Goal: Transaction & Acquisition: Download file/media

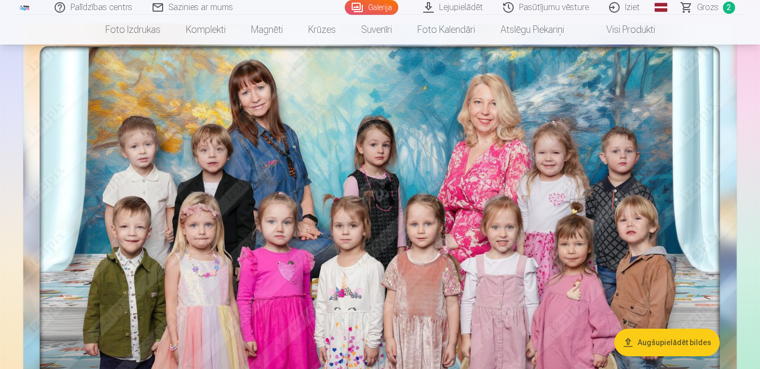
scroll to position [77, 0]
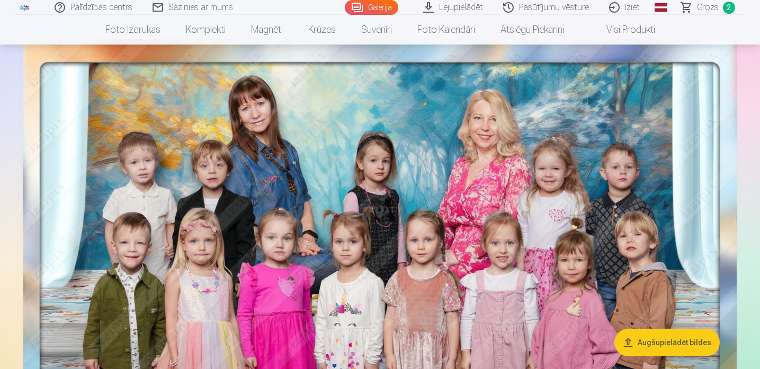
click at [710, 4] on span "Grozs" at bounding box center [708, 7] width 22 height 13
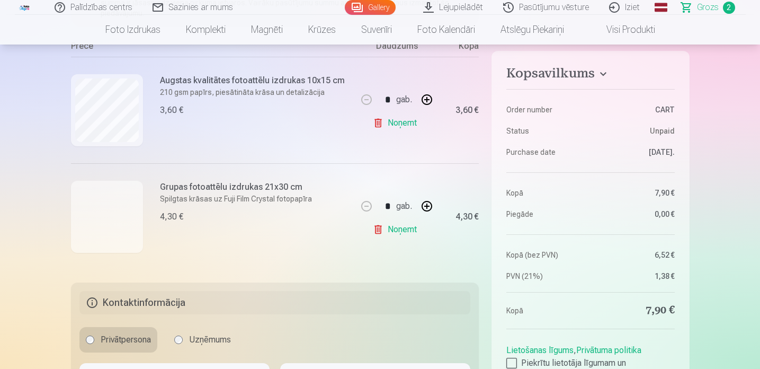
scroll to position [216, 0]
click at [129, 216] on div at bounding box center [107, 216] width 72 height 72
click at [84, 206] on div at bounding box center [107, 216] width 72 height 72
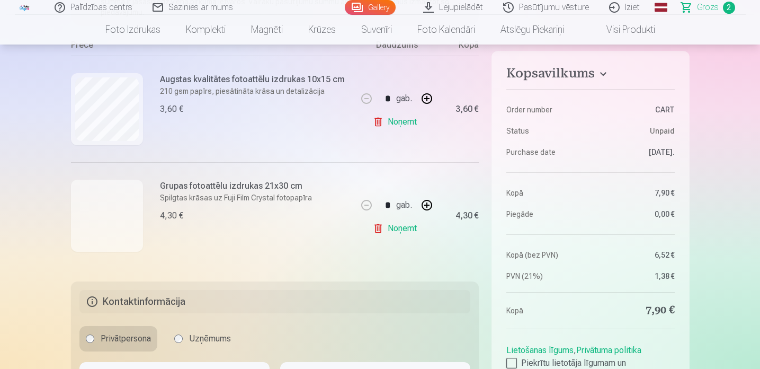
click at [84, 206] on div at bounding box center [107, 216] width 72 height 72
click at [119, 233] on div at bounding box center [107, 216] width 72 height 72
click at [126, 241] on div at bounding box center [107, 216] width 72 height 72
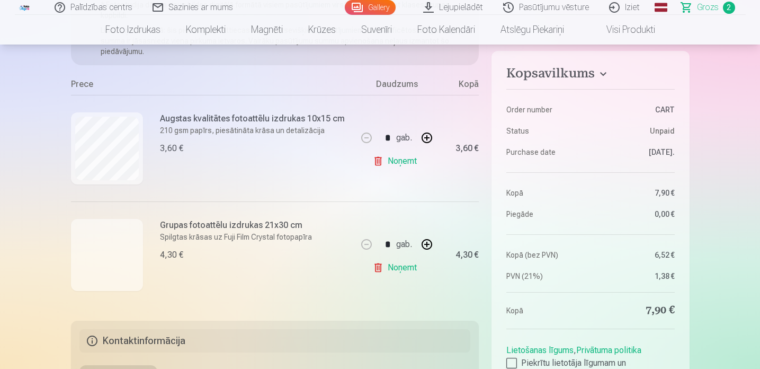
scroll to position [177, 0]
click at [403, 270] on link "Noņemt" at bounding box center [397, 266] width 48 height 21
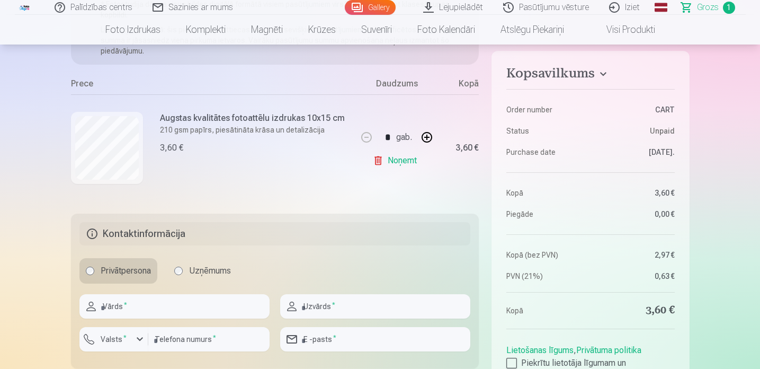
click at [402, 158] on link "Noņemt" at bounding box center [397, 160] width 48 height 21
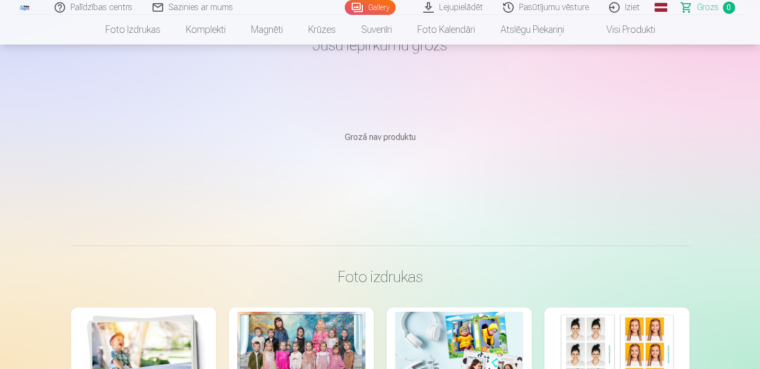
scroll to position [45, 0]
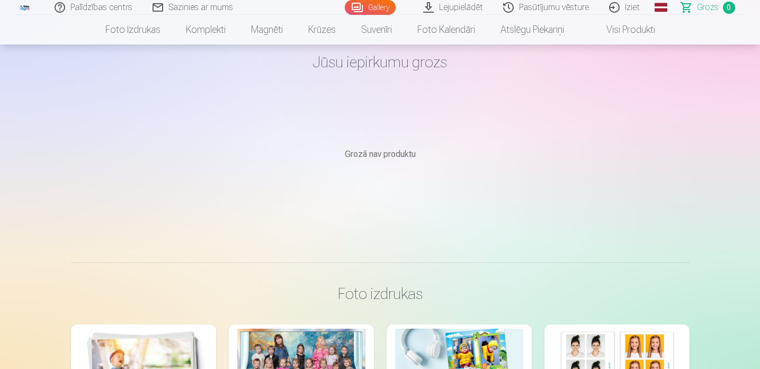
click at [379, 10] on link "Gallery" at bounding box center [370, 7] width 51 height 15
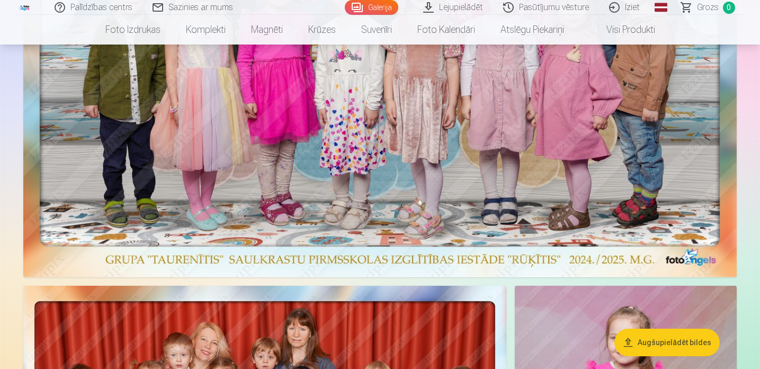
scroll to position [320, 0]
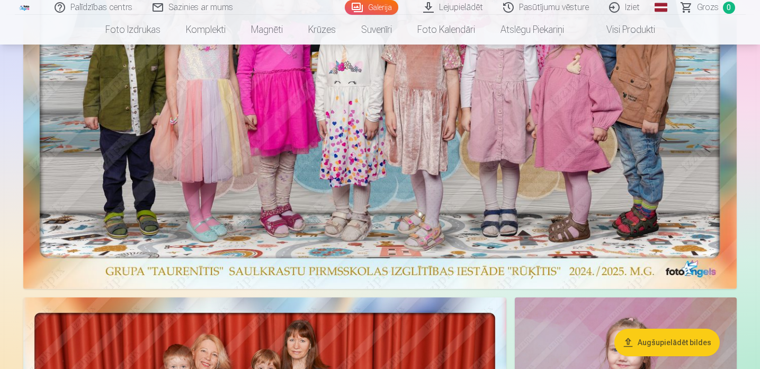
click at [348, 169] on img at bounding box center [380, 43] width 714 height 492
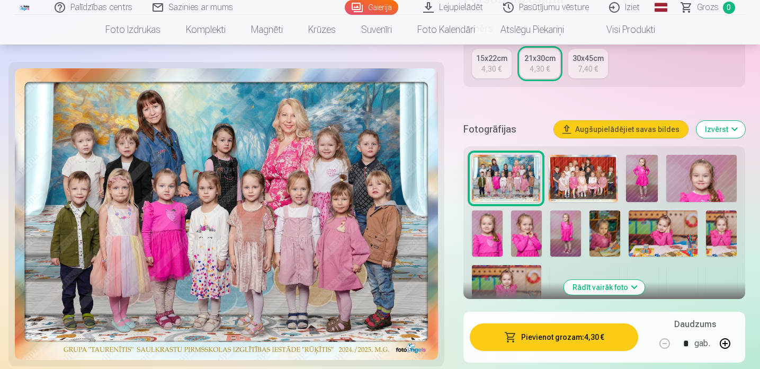
scroll to position [277, 0]
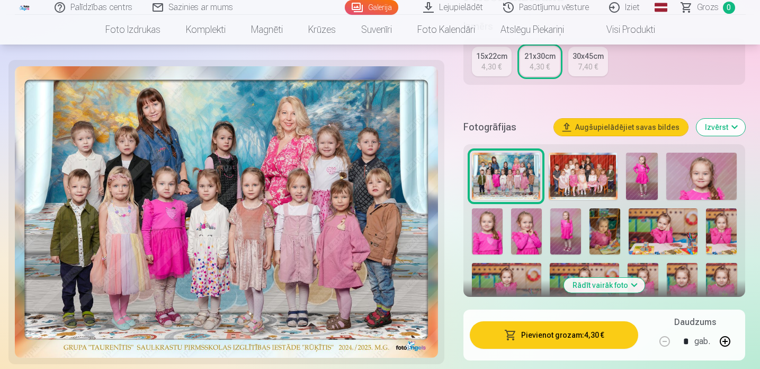
click at [553, 335] on button "Pievienot grozam : 4,30 €" at bounding box center [554, 335] width 169 height 28
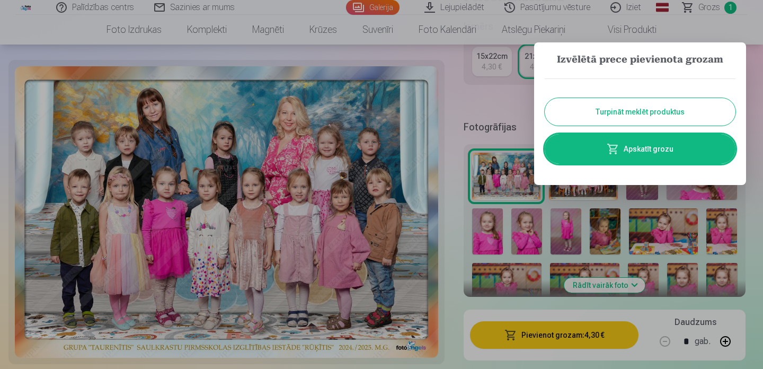
click at [618, 108] on button "Turpināt meklēt produktus" at bounding box center [640, 112] width 191 height 28
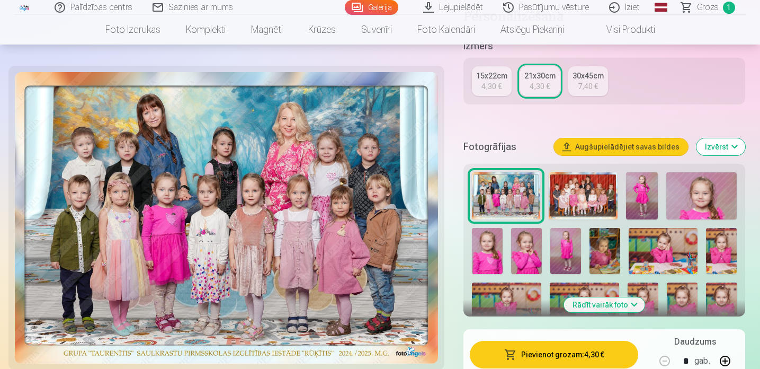
scroll to position [255, 0]
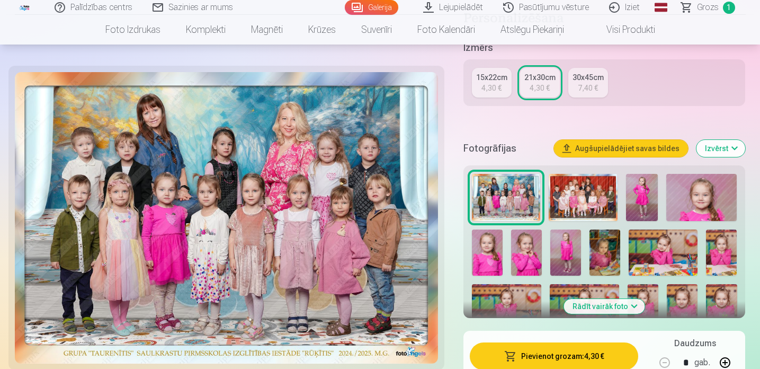
click at [370, 8] on link "Galerija" at bounding box center [372, 7] width 54 height 15
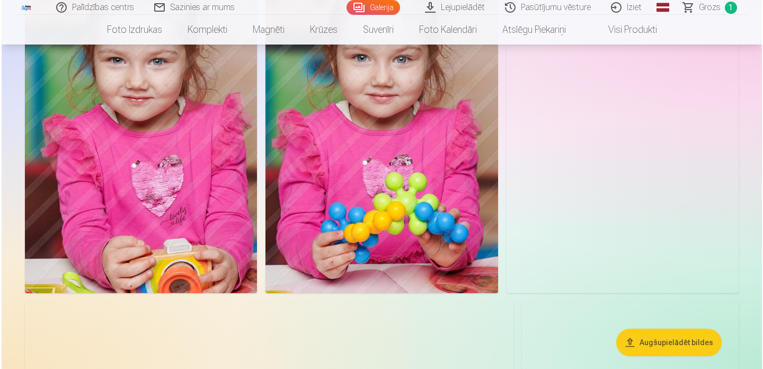
scroll to position [2846, 0]
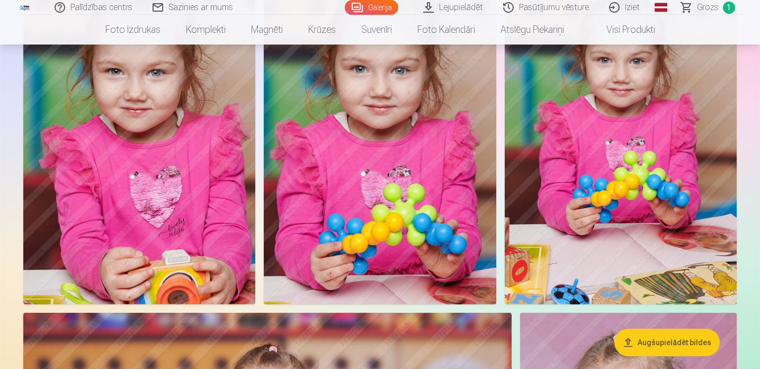
click at [139, 155] on img at bounding box center [139, 130] width 232 height 349
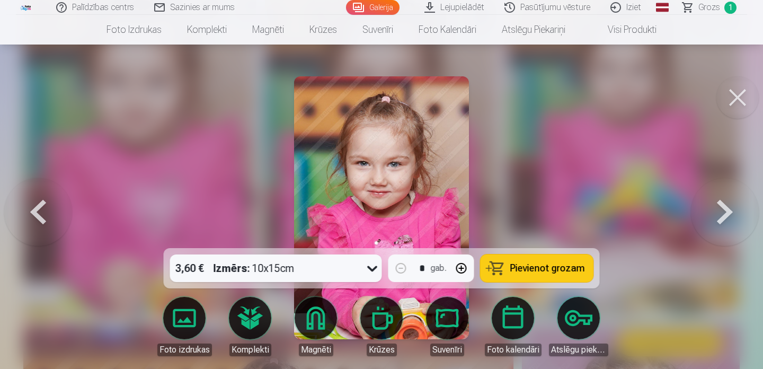
click at [518, 270] on span "Pievienot grozam" at bounding box center [547, 268] width 75 height 10
click at [727, 91] on button at bounding box center [737, 97] width 42 height 42
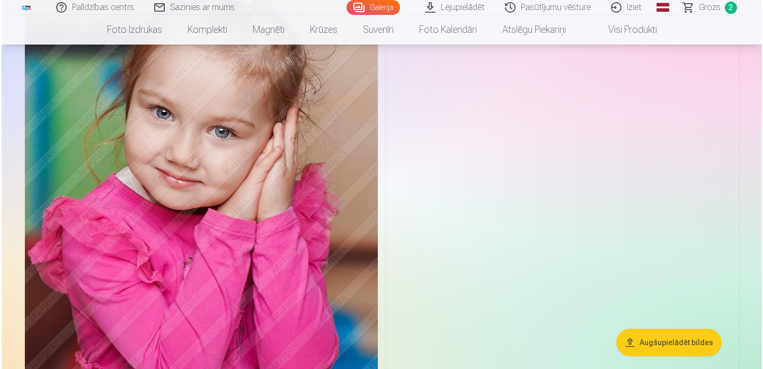
scroll to position [3569, 0]
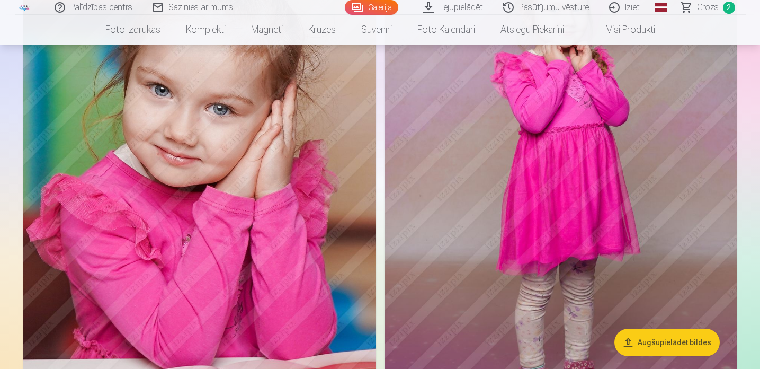
click at [251, 241] on img at bounding box center [199, 188] width 353 height 529
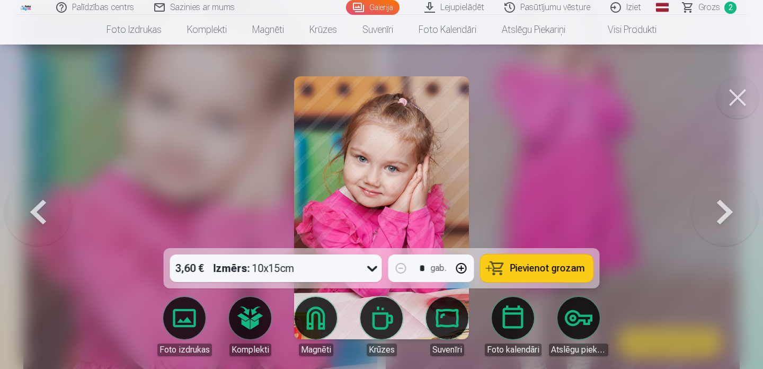
click at [520, 274] on button "Pievienot grozam" at bounding box center [537, 268] width 113 height 28
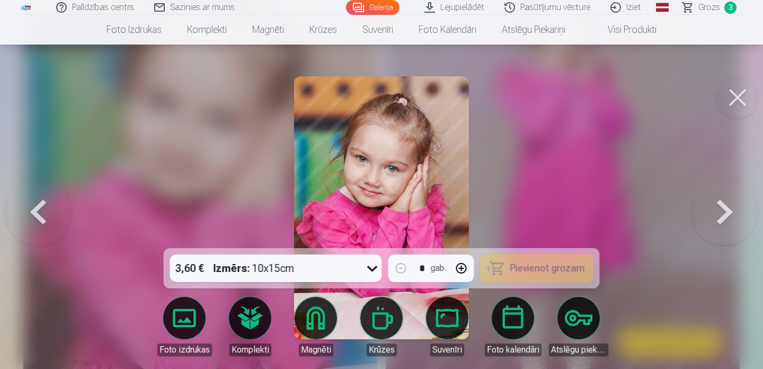
click at [750, 103] on button at bounding box center [737, 97] width 42 height 42
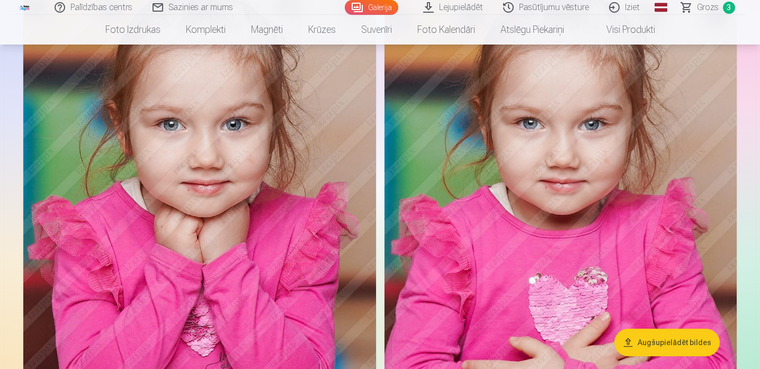
scroll to position [5622, 0]
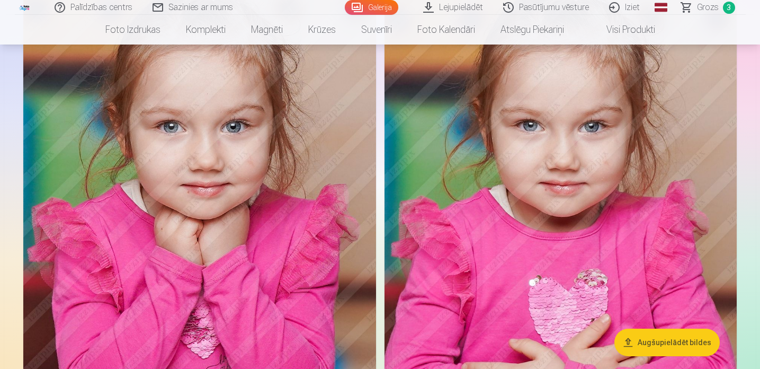
click at [565, 220] on img at bounding box center [561, 212] width 353 height 529
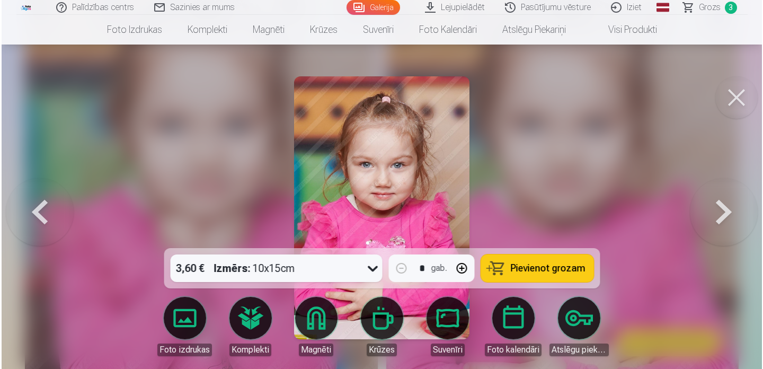
scroll to position [5642, 0]
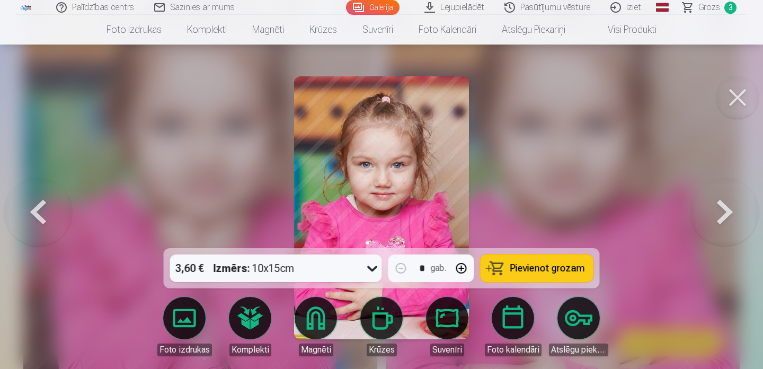
click at [531, 269] on span "Pievienot grozam" at bounding box center [547, 268] width 75 height 10
click at [726, 98] on button at bounding box center [737, 97] width 42 height 42
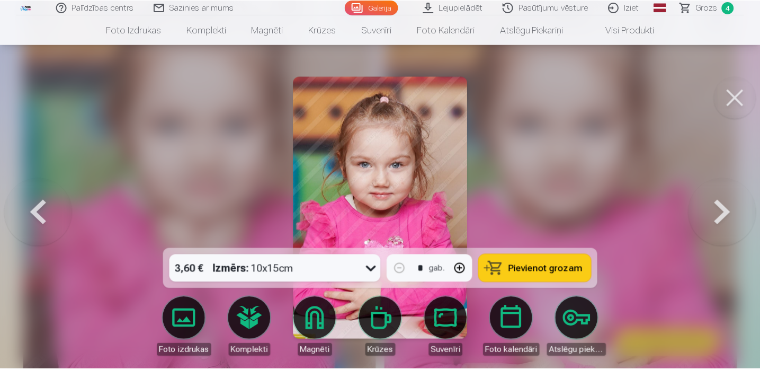
scroll to position [5622, 0]
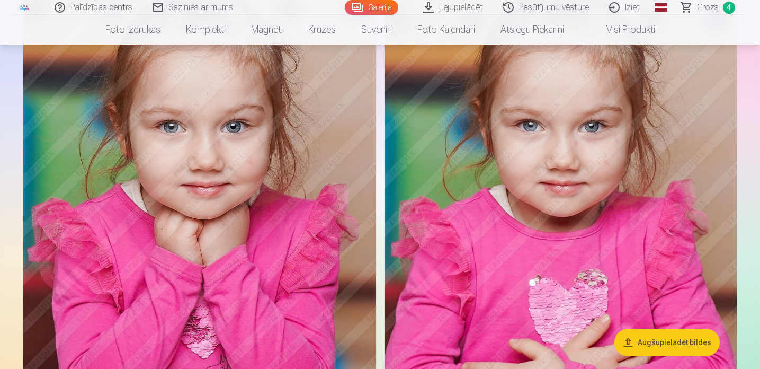
click at [704, 7] on span "Grozs" at bounding box center [708, 7] width 22 height 13
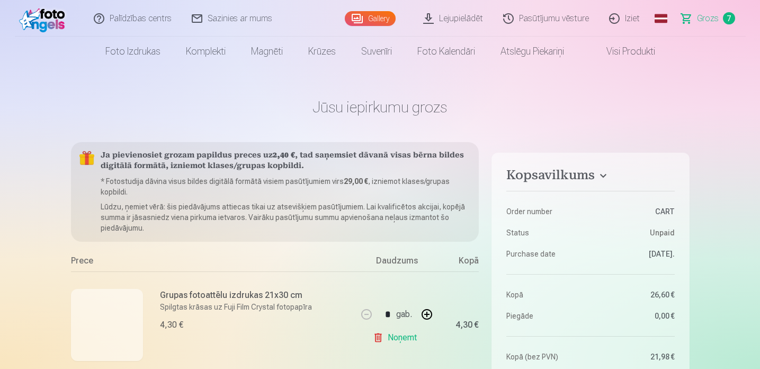
scroll to position [18, 0]
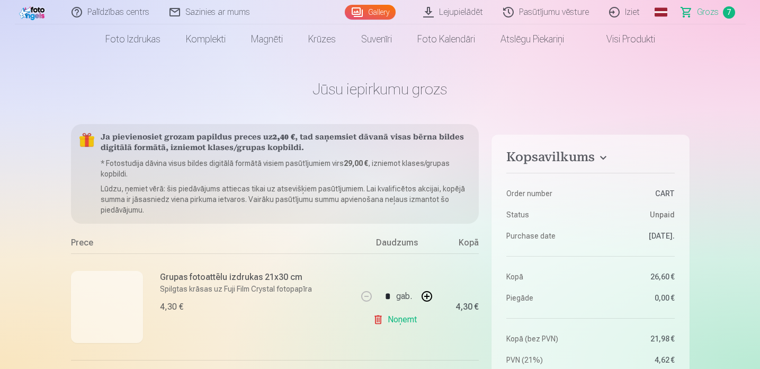
click at [365, 11] on link "Gallery" at bounding box center [370, 12] width 51 height 15
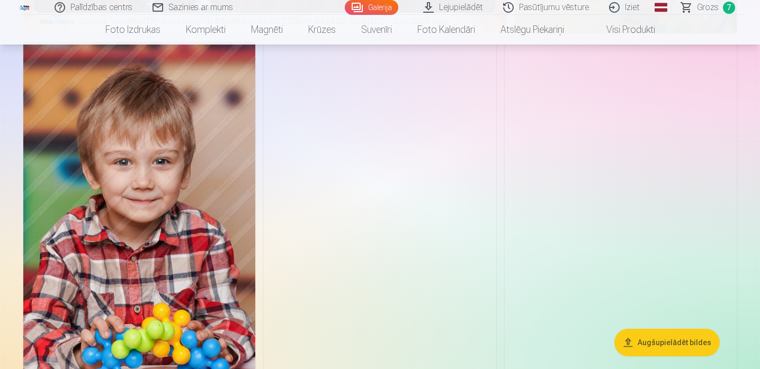
scroll to position [912, 0]
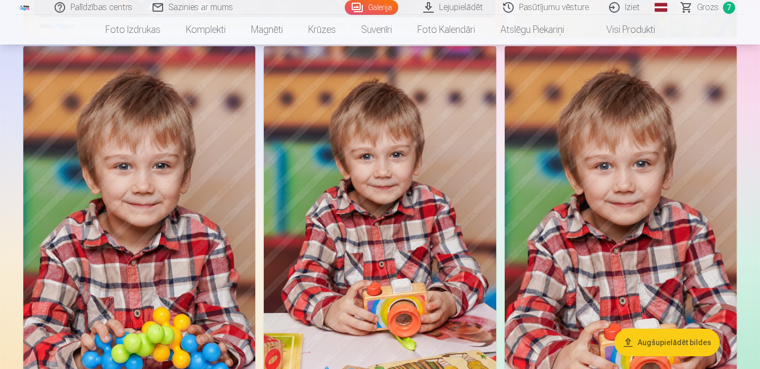
click at [703, 4] on span "Grozs" at bounding box center [708, 7] width 22 height 13
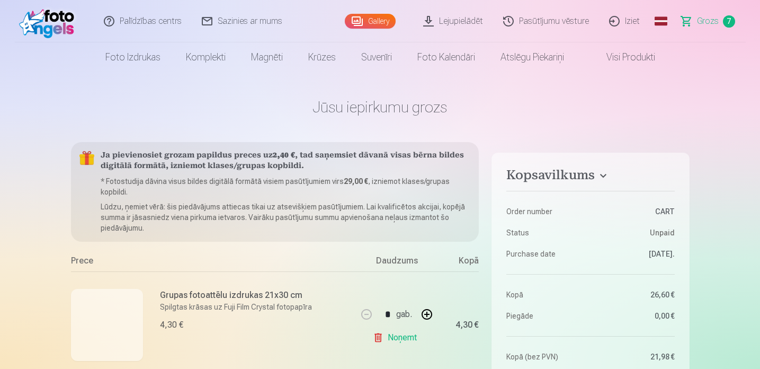
click at [622, 20] on link "Iziet" at bounding box center [625, 21] width 51 height 42
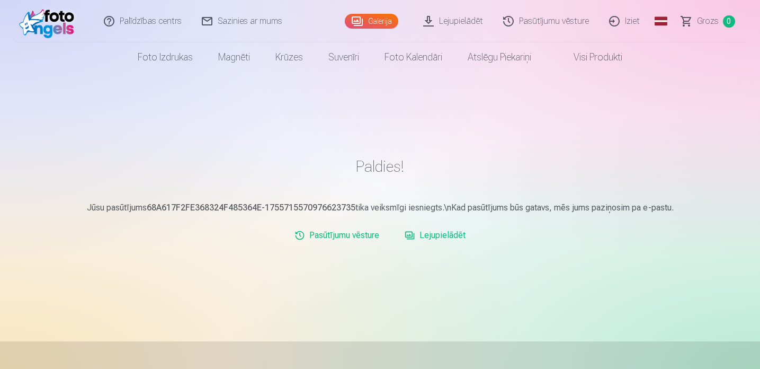
click at [438, 235] on link "Lejupielādēt" at bounding box center [435, 235] width 69 height 21
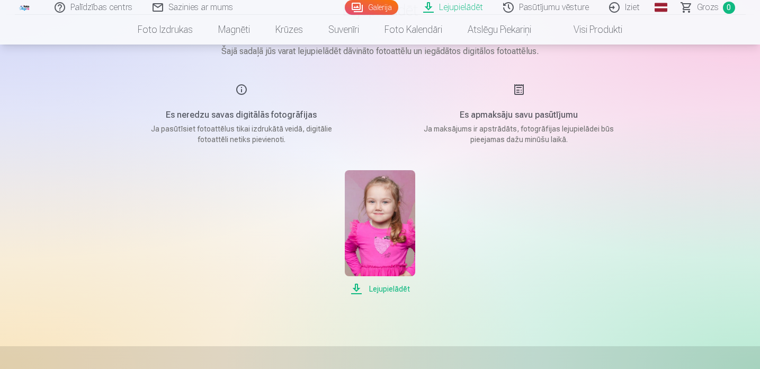
scroll to position [97, 0]
click at [389, 289] on span "Lejupielādēt" at bounding box center [380, 288] width 70 height 13
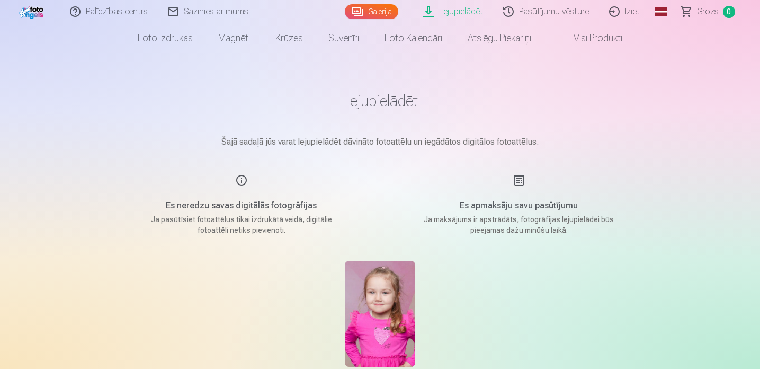
scroll to position [0, 0]
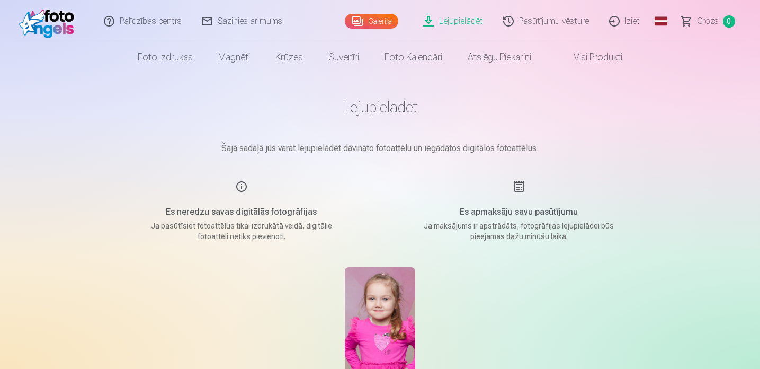
click at [374, 24] on link "Galerija" at bounding box center [372, 21] width 54 height 15
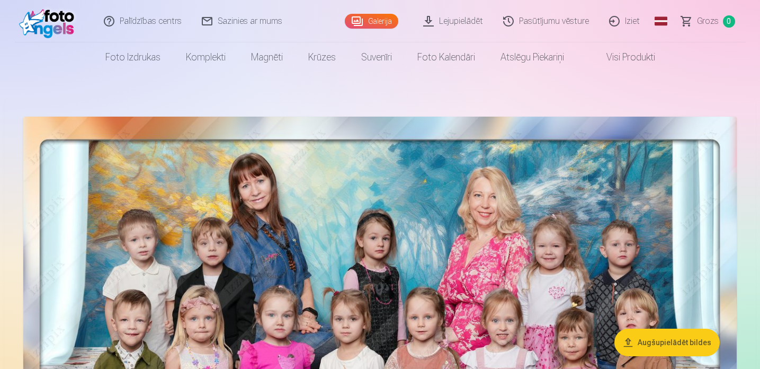
click at [633, 22] on link "Iziet" at bounding box center [625, 21] width 51 height 42
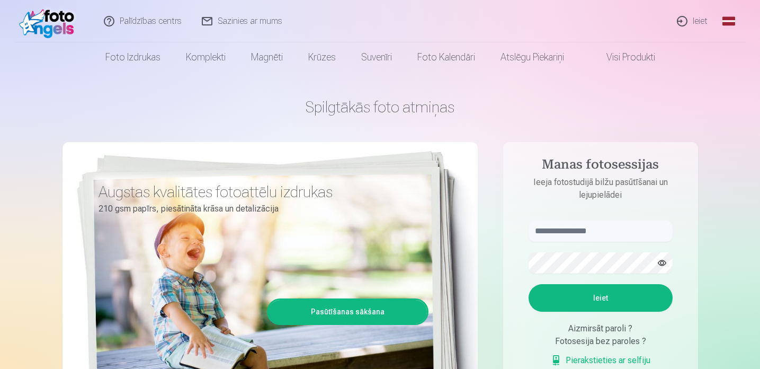
click at [697, 22] on link "Ieiet" at bounding box center [693, 21] width 51 height 42
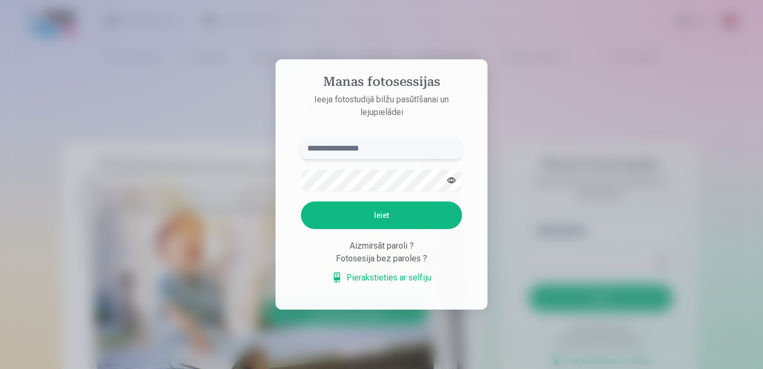
type input "**********"
click at [389, 220] on button "Ieiet" at bounding box center [381, 215] width 161 height 28
